Goal: Task Accomplishment & Management: Use online tool/utility

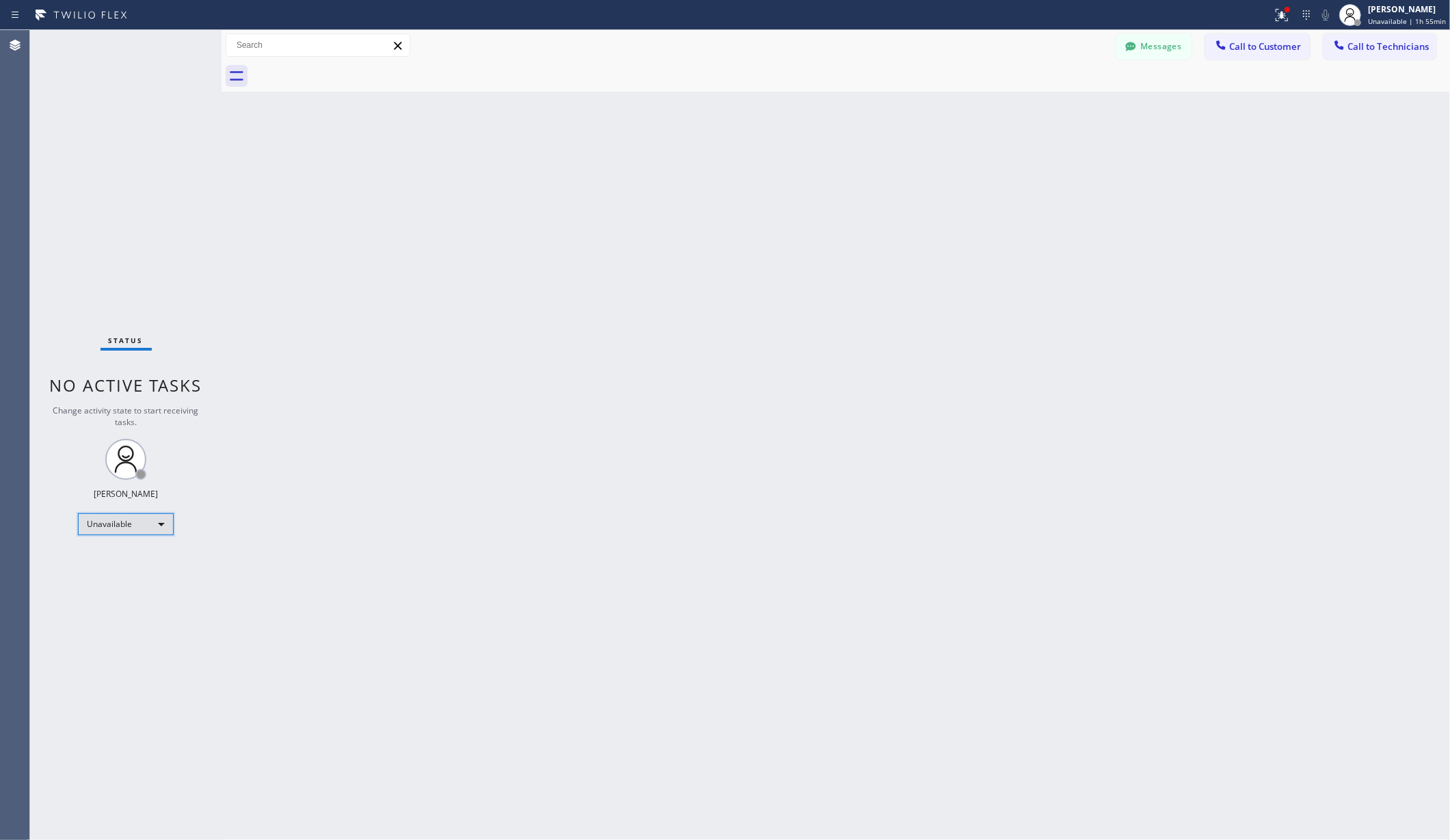
click at [126, 529] on div "Unavailable" at bounding box center [126, 524] width 96 height 22
click at [114, 555] on li "Available" at bounding box center [124, 560] width 92 height 16
click at [362, 541] on div "Back to Dashboard Change Sender ID Customers Technicians AA [PERSON_NAME] [DATE…" at bounding box center [836, 435] width 1229 height 810
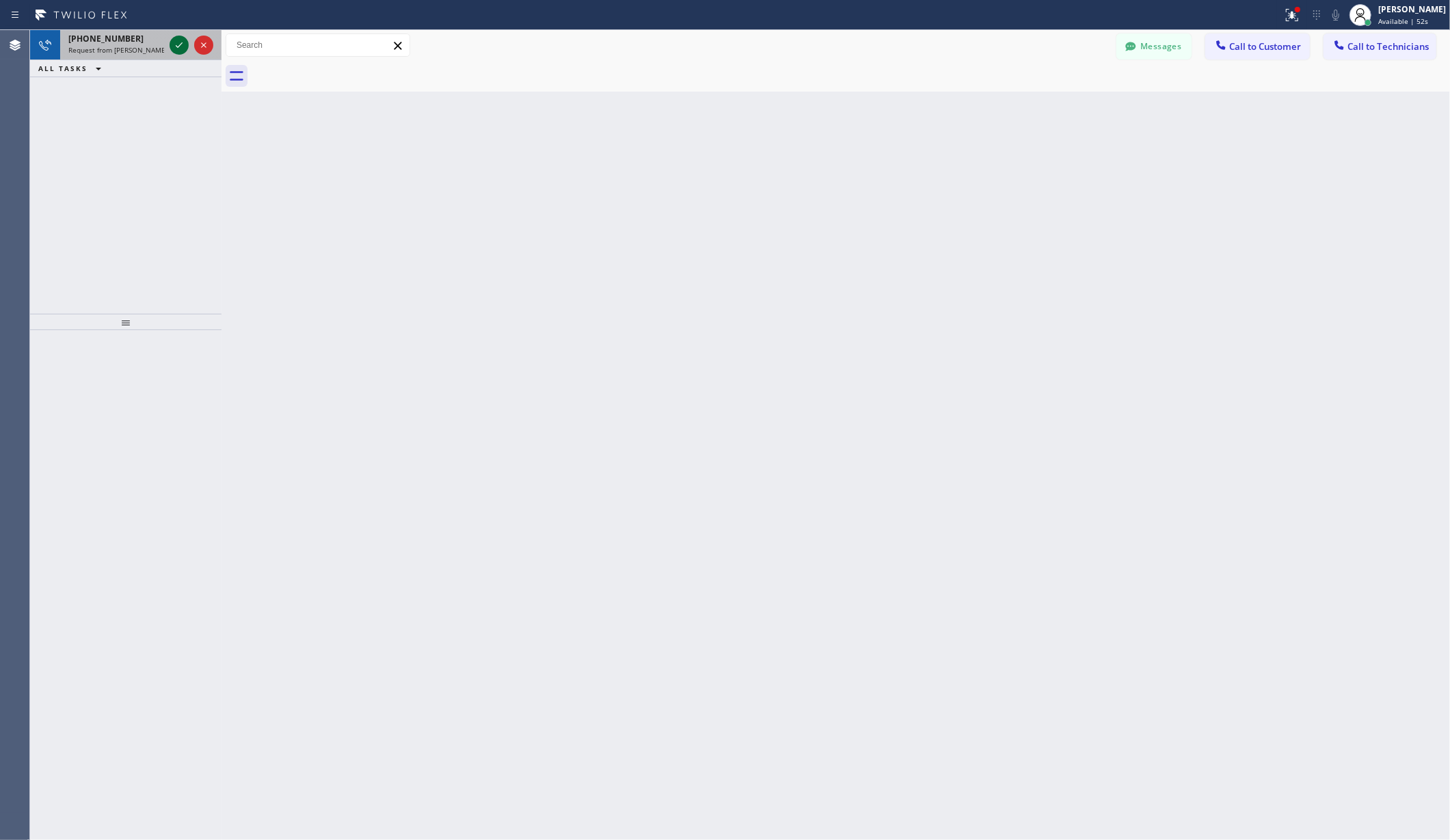
click at [179, 40] on icon at bounding box center [179, 45] width 16 height 16
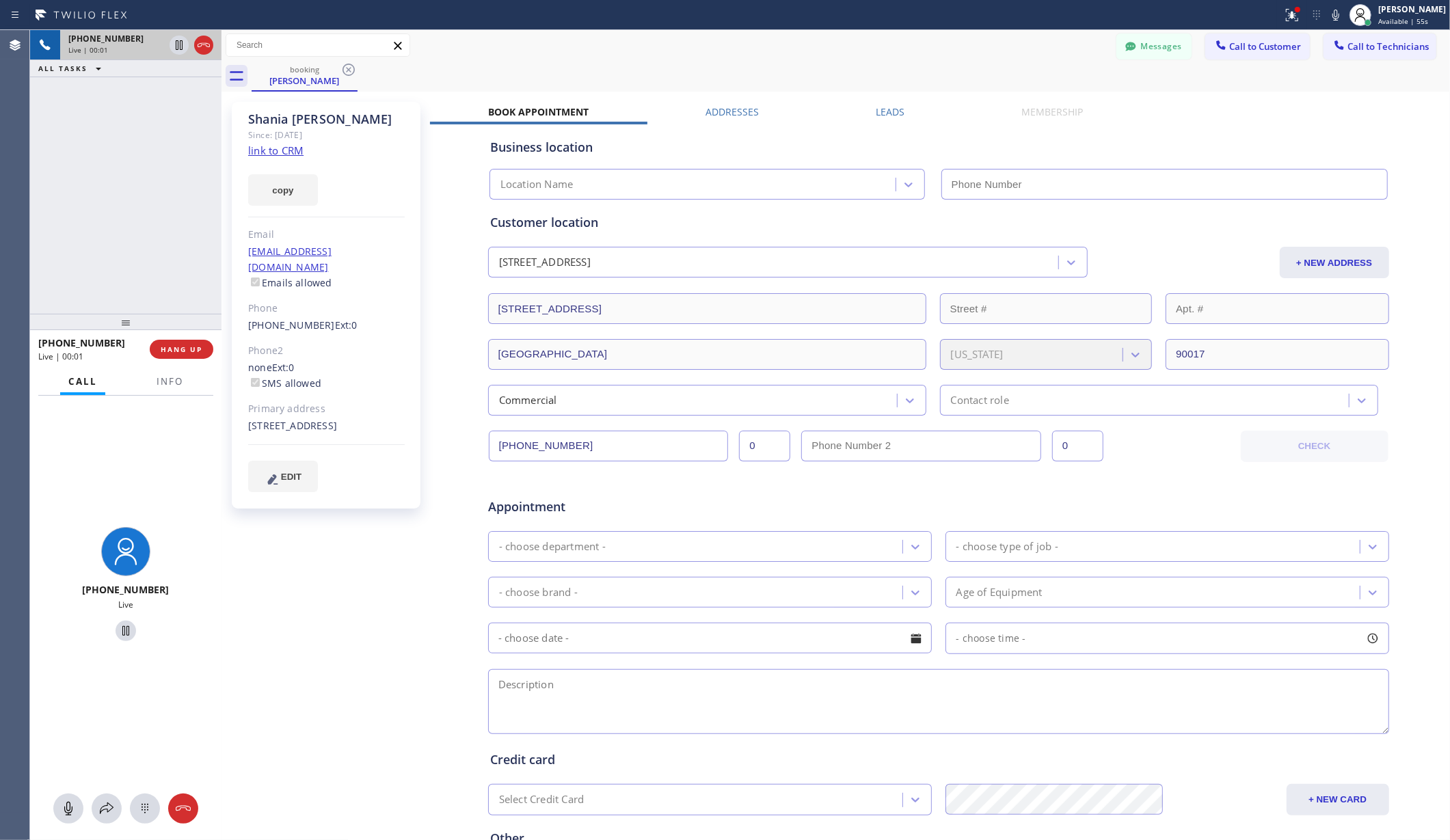
type input "[PHONE_NUMBER]"
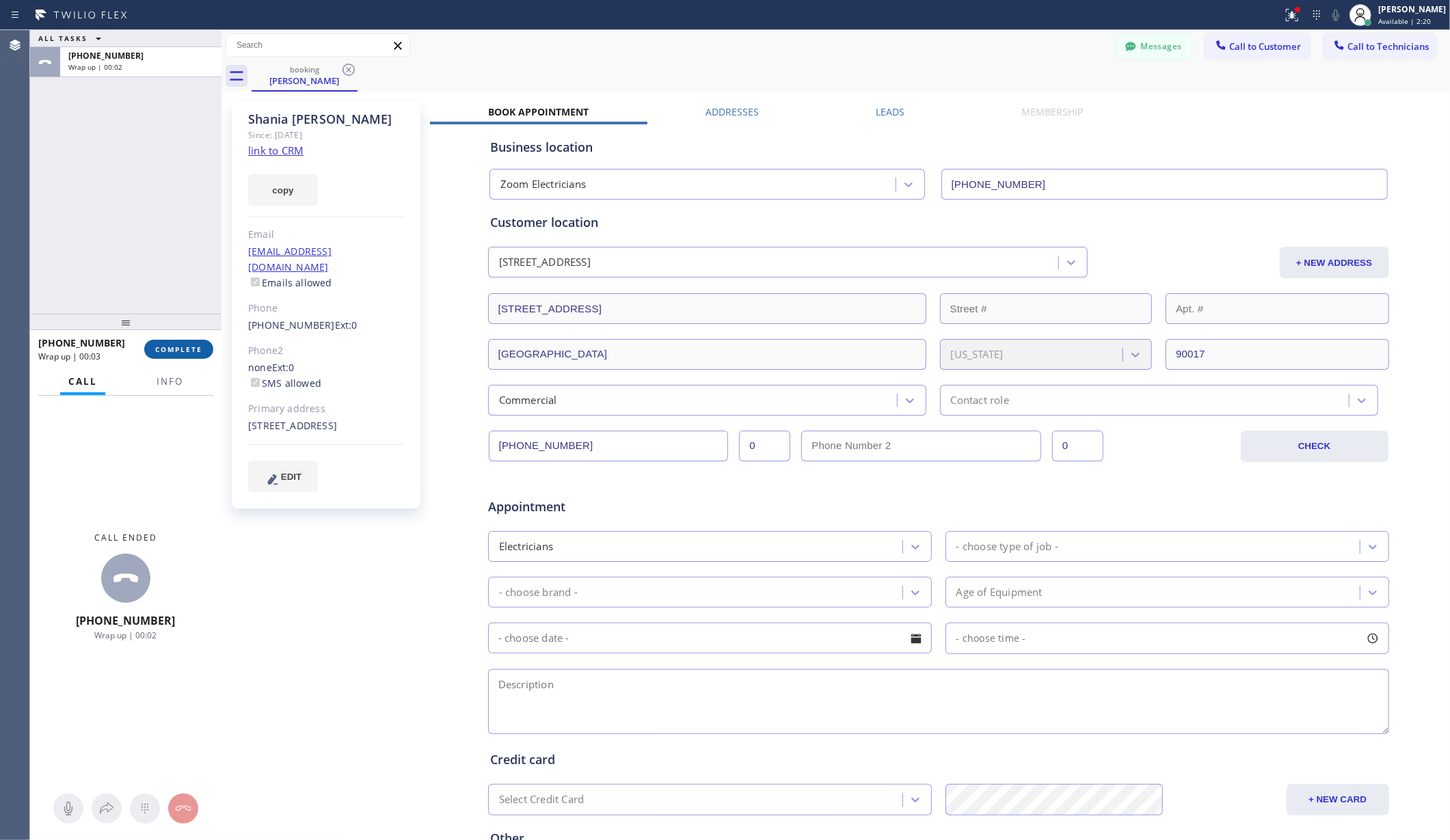
click at [200, 347] on span "COMPLETE" at bounding box center [179, 349] width 47 height 10
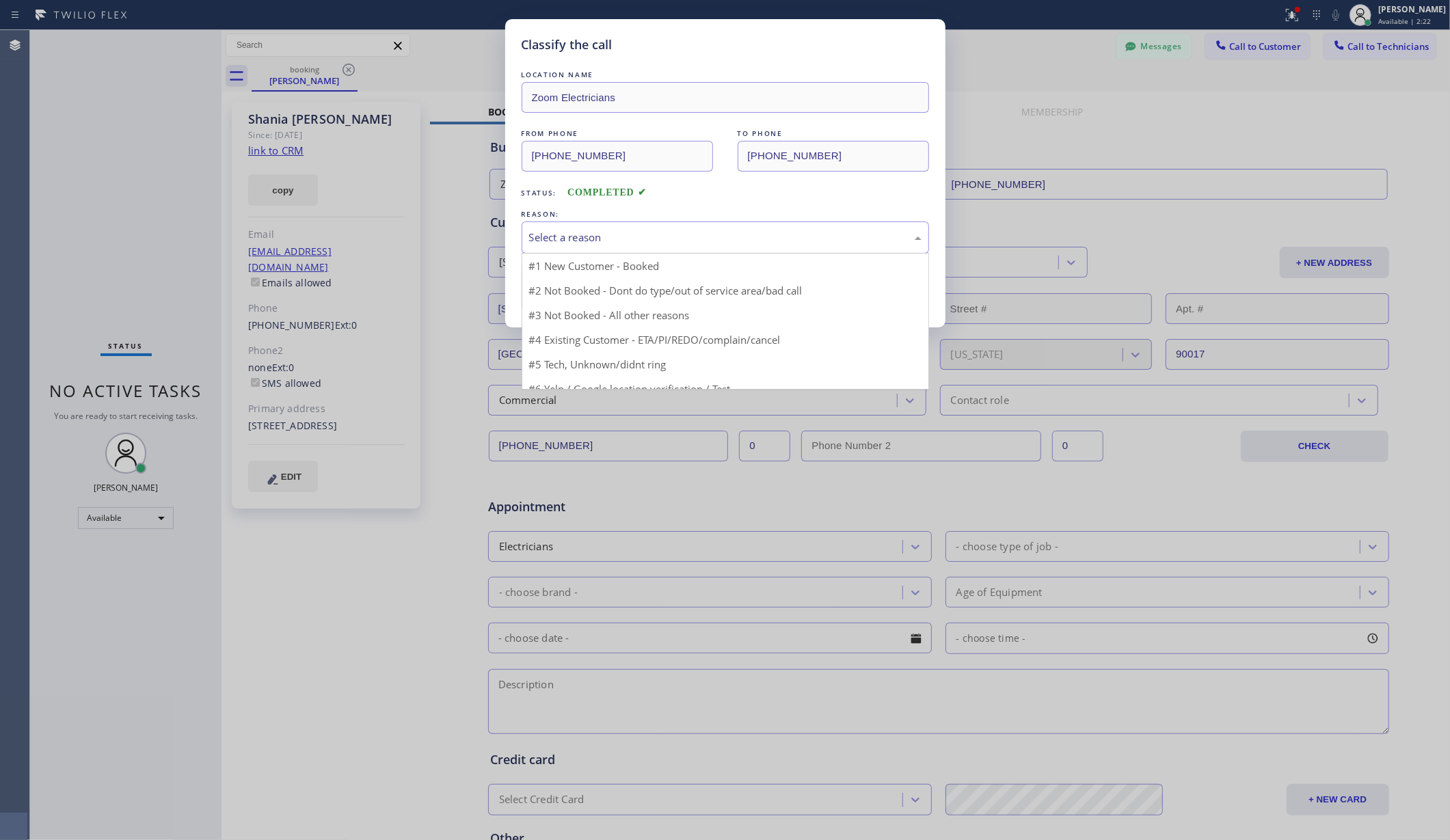
click at [725, 238] on div "Select a reason" at bounding box center [725, 237] width 392 height 16
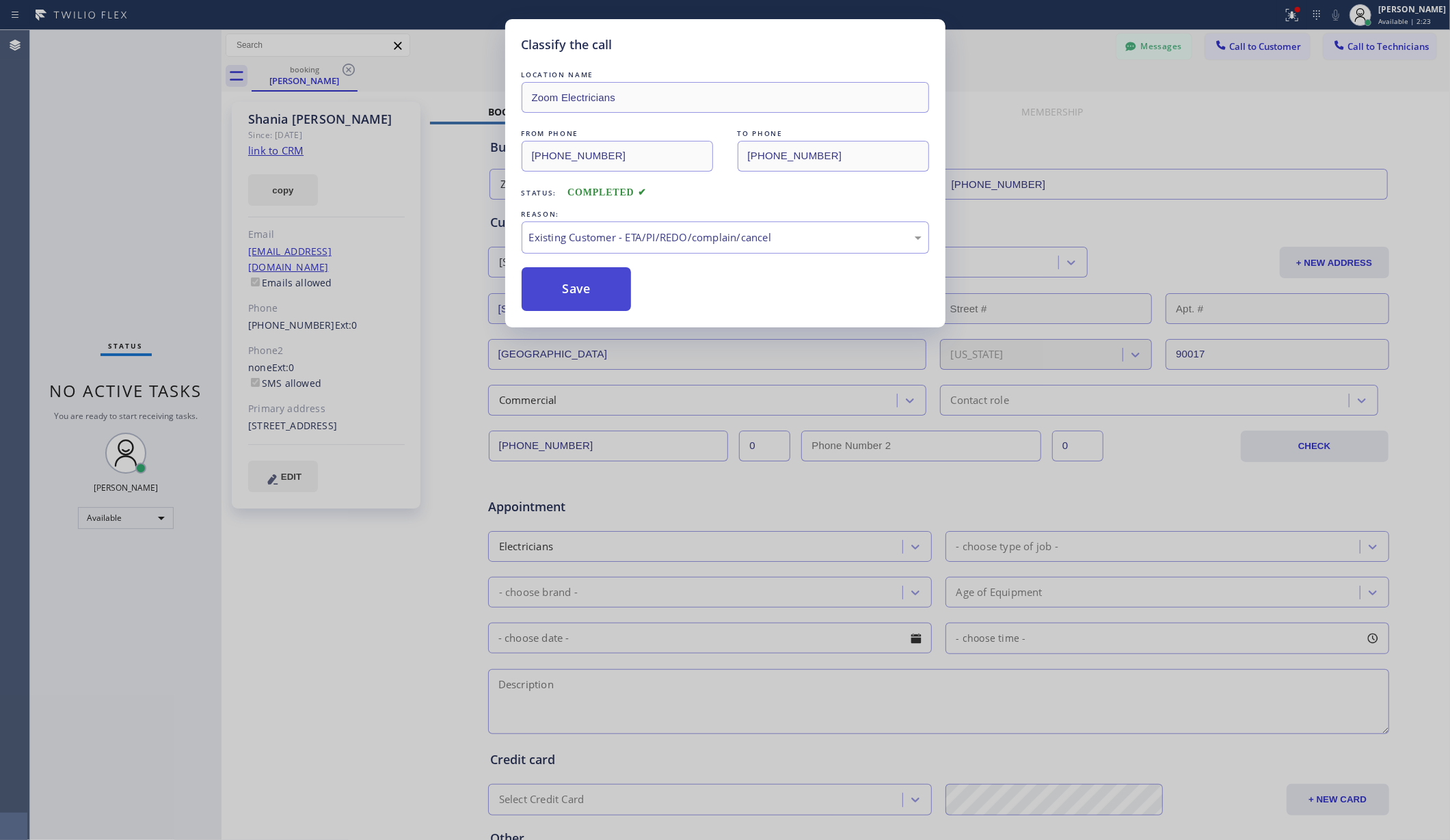
click at [592, 289] on button "Save" at bounding box center [576, 289] width 110 height 44
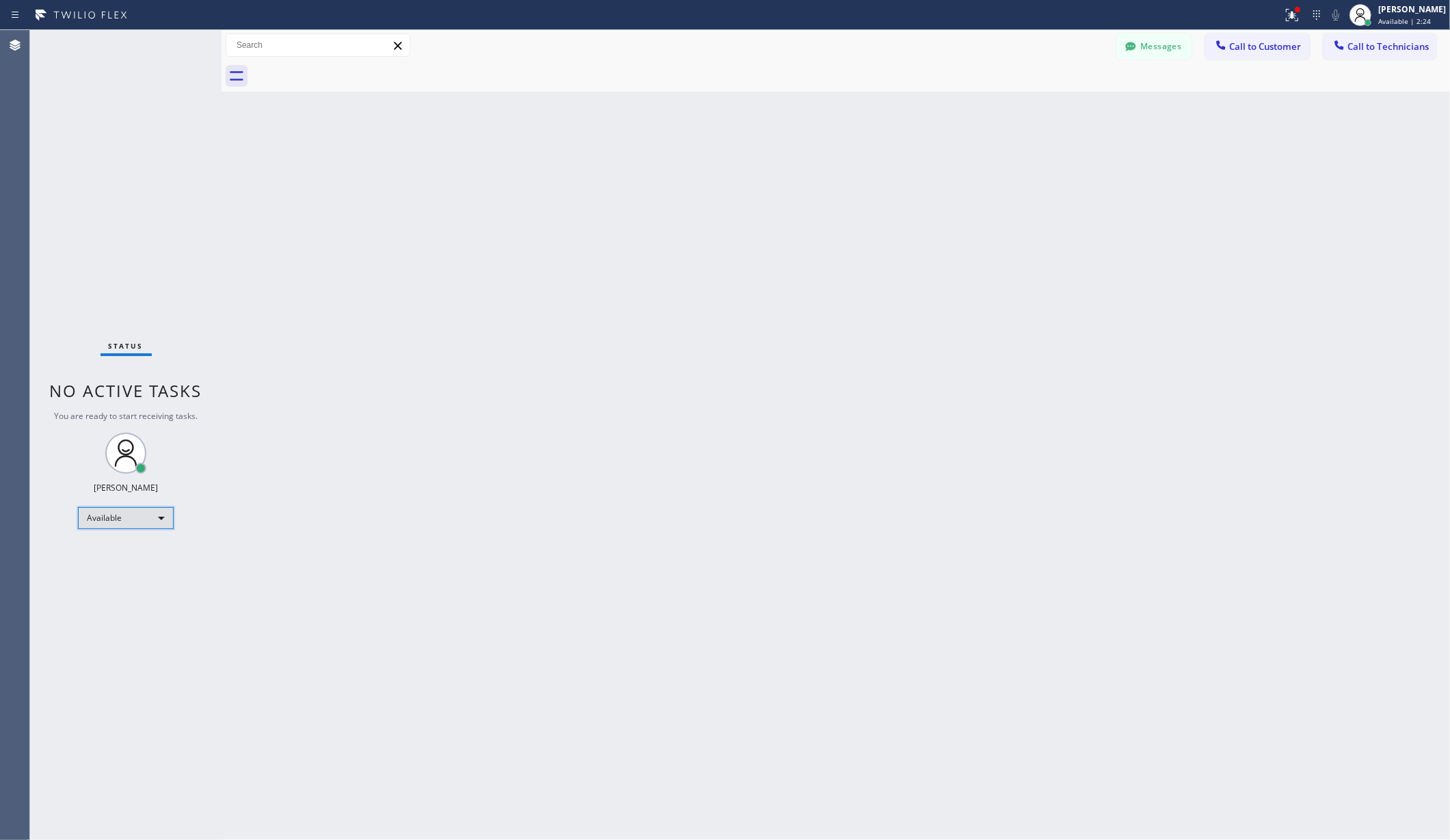
click at [122, 521] on div "Available" at bounding box center [126, 518] width 96 height 22
click at [130, 576] on li "Unavailable" at bounding box center [124, 571] width 92 height 16
click at [370, 531] on div "Back to Dashboard Change Sender ID Customers Technicians AA [PERSON_NAME] [DATE…" at bounding box center [836, 435] width 1229 height 810
